Goal: Entertainment & Leisure: Consume media (video, audio)

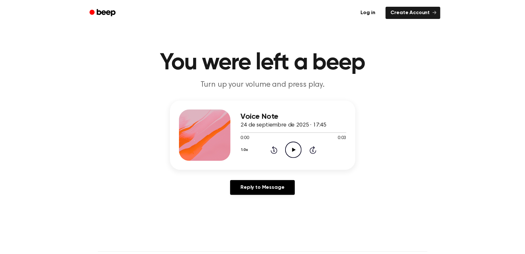
click at [290, 150] on icon "Play Audio" at bounding box center [293, 150] width 16 height 16
click at [294, 145] on icon "Play Audio" at bounding box center [293, 150] width 16 height 16
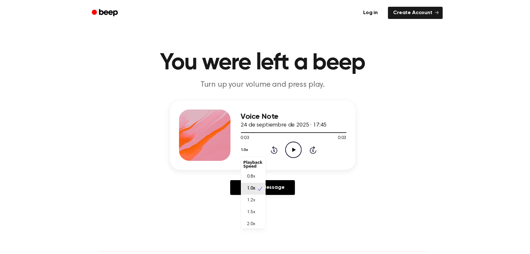
click at [242, 150] on button "1.0x" at bounding box center [246, 150] width 10 height 11
click at [250, 177] on span "0.8x" at bounding box center [251, 177] width 8 height 7
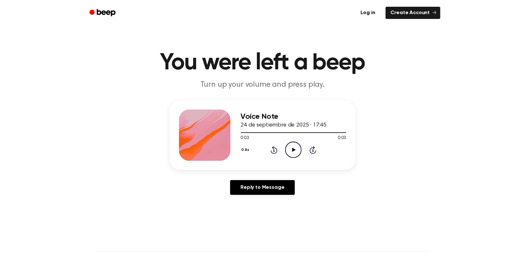
click at [291, 153] on icon "Play Audio" at bounding box center [293, 150] width 16 height 16
click at [242, 152] on button "0.8x" at bounding box center [246, 150] width 11 height 11
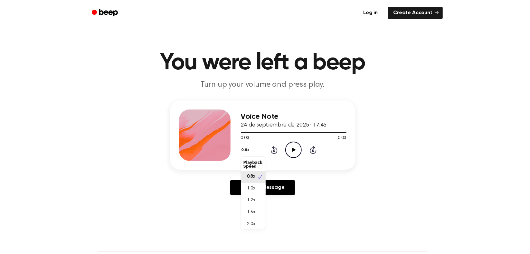
scroll to position [3, 0]
click at [252, 222] on span "2.0x" at bounding box center [251, 221] width 8 height 7
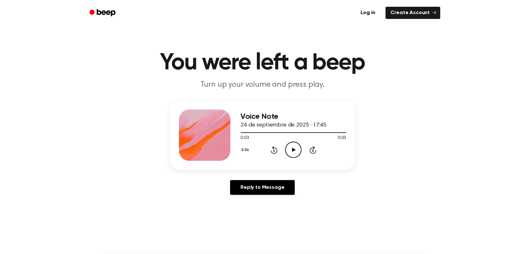
click at [290, 150] on icon "Play Audio" at bounding box center [293, 150] width 16 height 16
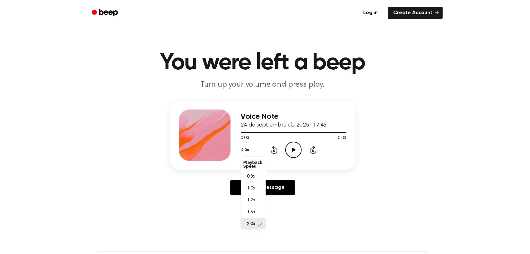
click at [248, 152] on button "2.0x" at bounding box center [246, 150] width 11 height 11
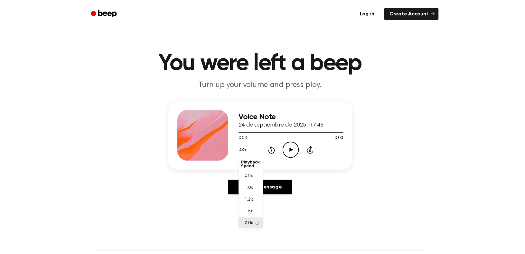
scroll to position [2, 0]
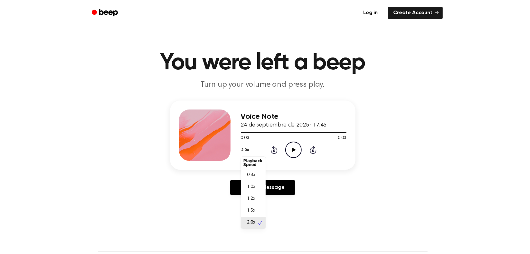
click at [292, 146] on div "2.0x Playback Speed 0.8x 1.0x 1.2x 1.5x 2.0x Rewind 5 seconds Play Audio Skip 5…" at bounding box center [294, 150] width 106 height 16
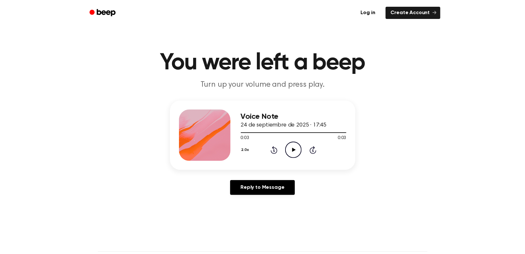
click at [292, 149] on icon "Play Audio" at bounding box center [293, 150] width 16 height 16
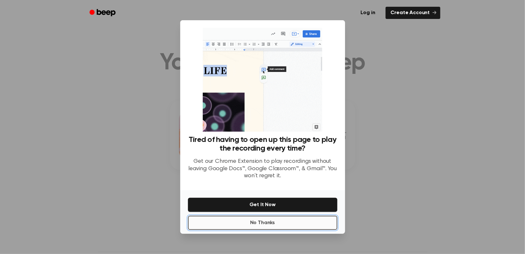
click at [240, 223] on button "No Thanks" at bounding box center [262, 223] width 149 height 14
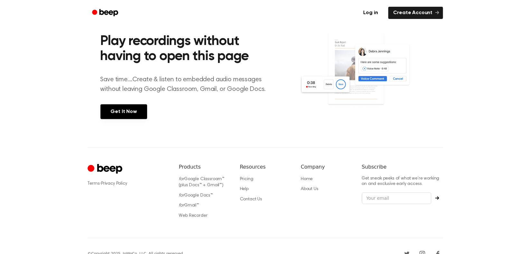
scroll to position [0, 0]
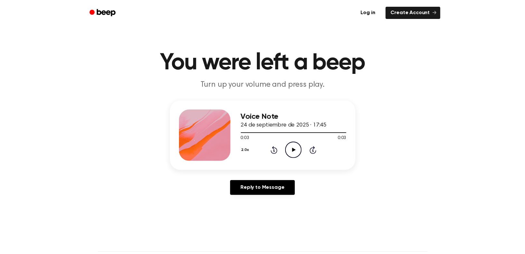
click at [294, 150] on icon at bounding box center [294, 150] width 4 height 4
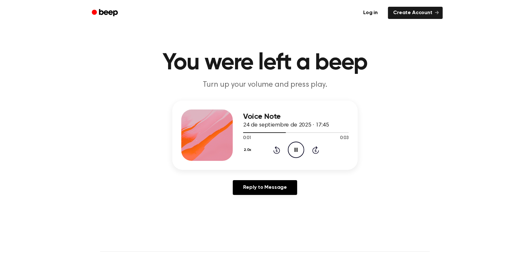
click at [246, 151] on button "2.0x" at bounding box center [248, 150] width 11 height 11
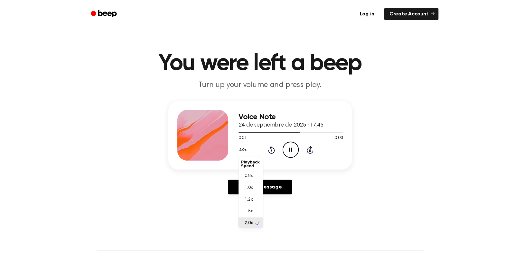
scroll to position [2, 0]
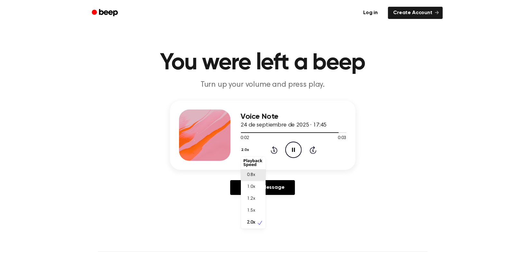
click at [250, 174] on span "0.8x" at bounding box center [251, 175] width 8 height 7
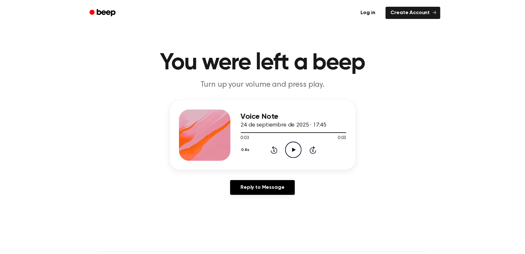
click at [294, 152] on icon "Play Audio" at bounding box center [293, 150] width 16 height 16
click at [291, 150] on icon "Play Audio" at bounding box center [293, 150] width 16 height 16
click at [240, 150] on div "Voice Note 1 de octubre de 2025 · 16:58 0:02 0:02 Your browser does not support…" at bounding box center [262, 135] width 185 height 69
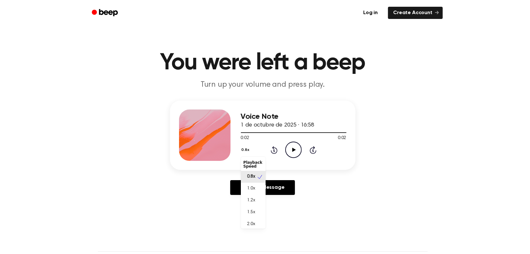
click at [244, 150] on button "0.8x" at bounding box center [246, 150] width 11 height 11
click at [251, 212] on span "1.5x" at bounding box center [251, 212] width 8 height 7
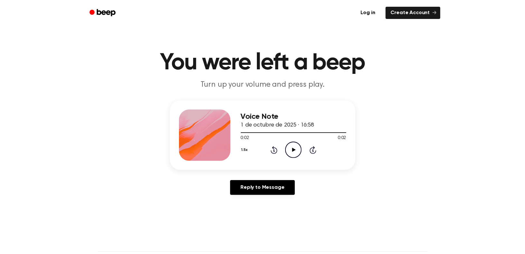
click at [294, 147] on icon "Play Audio" at bounding box center [293, 150] width 16 height 16
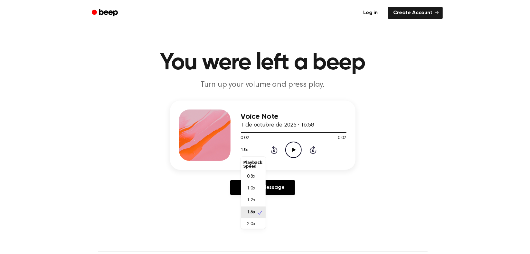
click at [241, 148] on button "1.5x" at bounding box center [245, 150] width 9 height 11
click at [252, 191] on span "1.0x" at bounding box center [251, 189] width 8 height 7
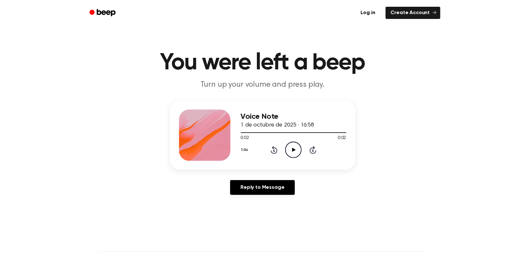
click at [289, 151] on icon "Play Audio" at bounding box center [293, 150] width 16 height 16
click at [292, 152] on icon "Play Audio" at bounding box center [293, 150] width 16 height 16
click at [292, 149] on icon at bounding box center [294, 150] width 4 height 4
click at [291, 152] on icon "Play Audio" at bounding box center [293, 150] width 16 height 16
click at [290, 147] on icon "Play Audio" at bounding box center [293, 150] width 16 height 16
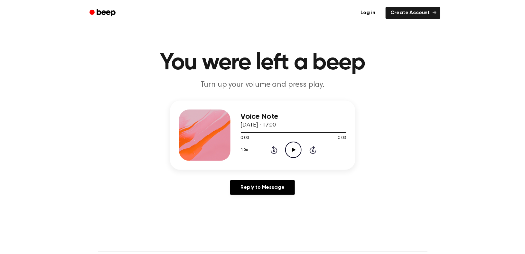
click at [290, 148] on icon "Play Audio" at bounding box center [293, 150] width 16 height 16
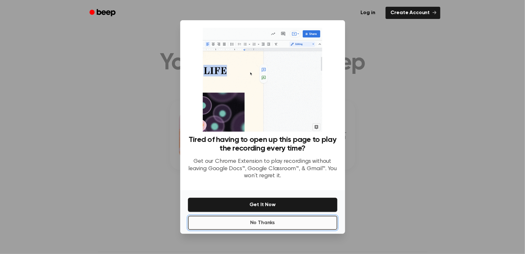
click at [266, 224] on button "No Thanks" at bounding box center [262, 223] width 149 height 14
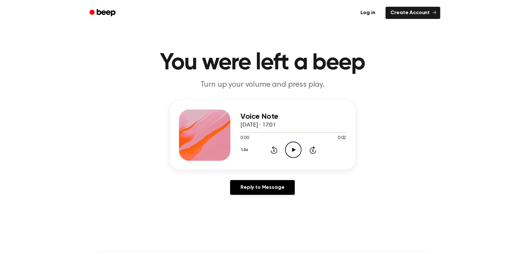
click at [293, 151] on icon at bounding box center [294, 150] width 4 height 4
click at [294, 150] on icon at bounding box center [294, 150] width 4 height 4
click at [290, 149] on icon "Play Audio" at bounding box center [293, 150] width 16 height 16
click at [292, 153] on icon "Play Audio" at bounding box center [293, 150] width 16 height 16
